Goal: Task Accomplishment & Management: Manage account settings

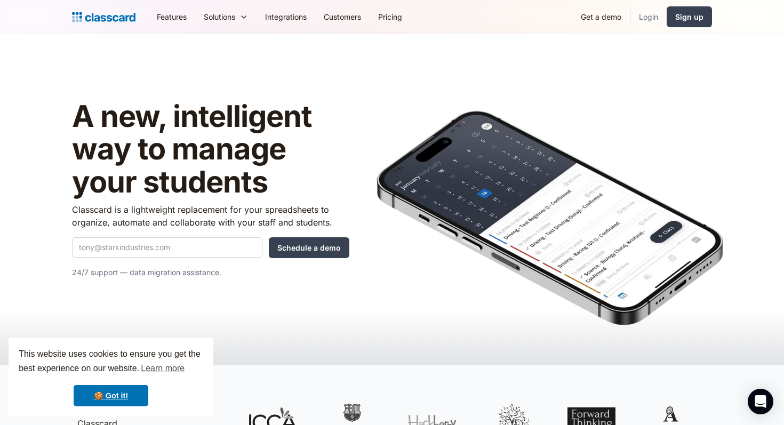
click at [647, 17] on link "Login" at bounding box center [648, 17] width 36 height 24
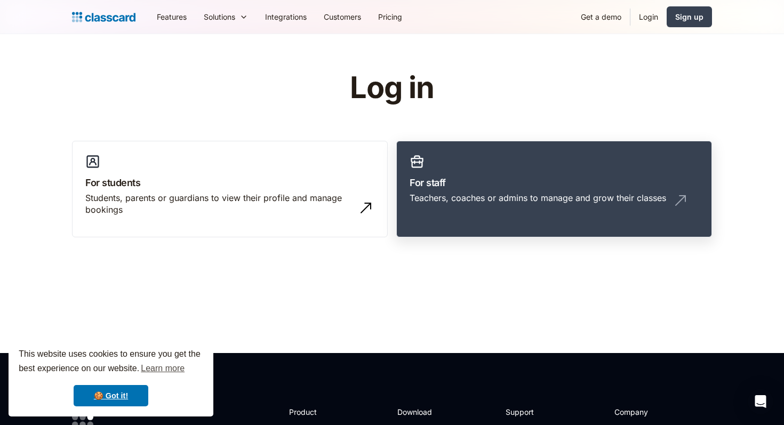
click at [470, 183] on h3 "For staff" at bounding box center [554, 182] width 289 height 14
